Goal: Find specific page/section: Find specific page/section

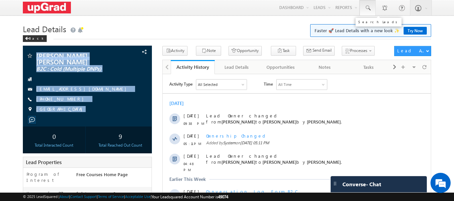
click at [365, 10] on span at bounding box center [368, 8] width 7 height 7
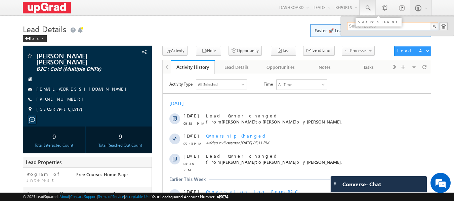
paste input "[EMAIL_ADDRESS][DOMAIN_NAME]"
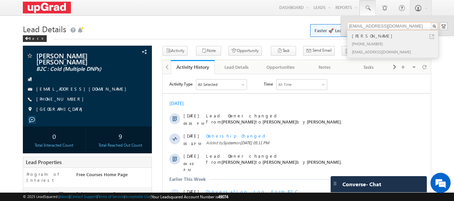
type input "[EMAIL_ADDRESS][DOMAIN_NAME]"
click at [360, 41] on div "[PHONE_NUMBER]" at bounding box center [396, 44] width 90 height 8
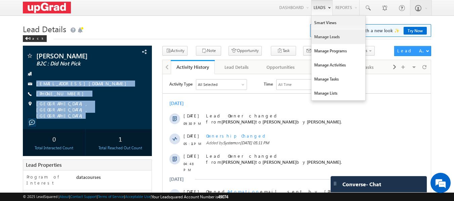
click at [330, 31] on link "Manage Leads" at bounding box center [339, 37] width 54 height 14
